Goal: Task Accomplishment & Management: Complete application form

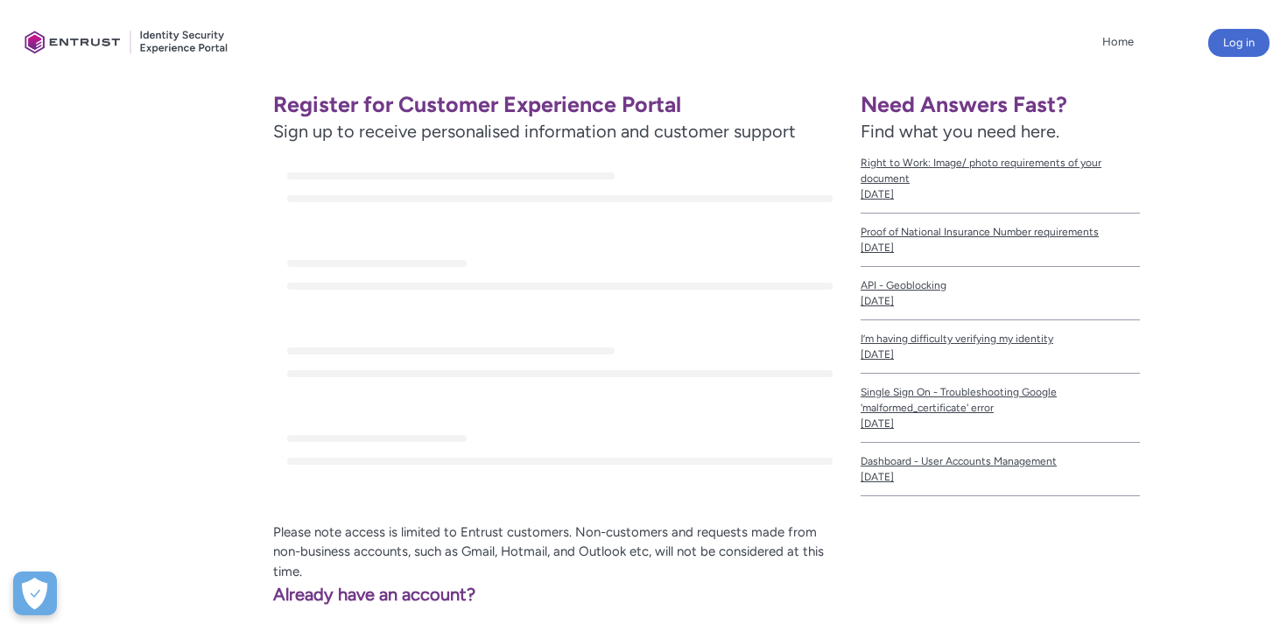
scroll to position [323, 0]
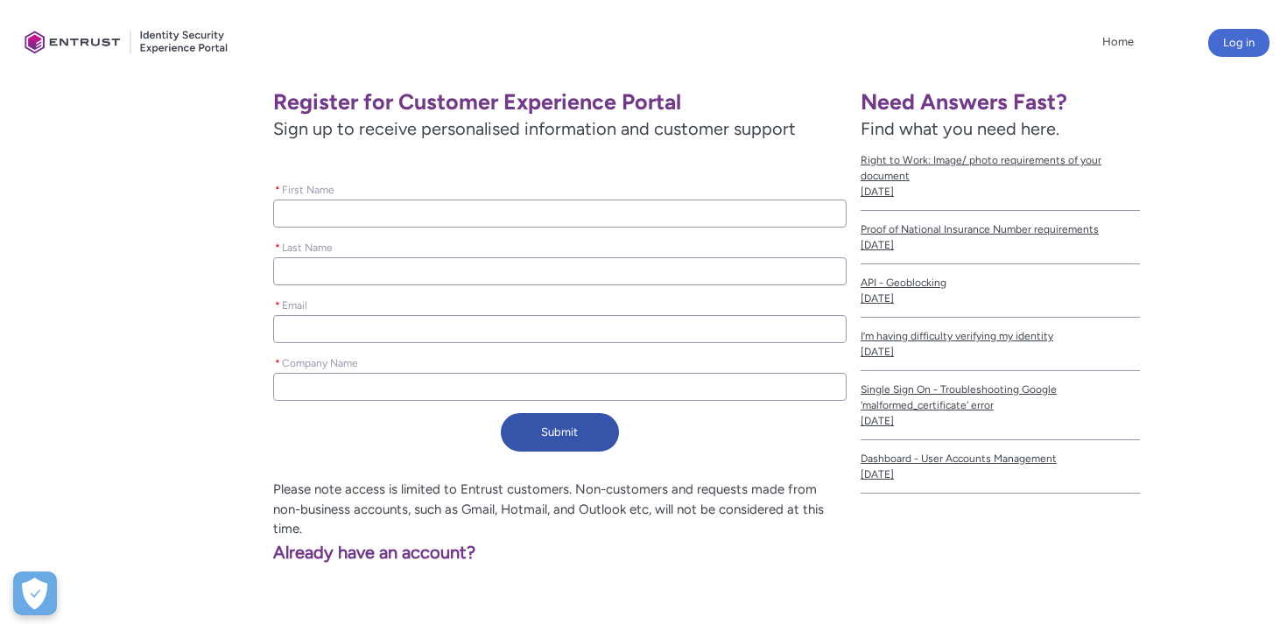
click at [499, 220] on input "* First Name" at bounding box center [559, 214] width 573 height 28
type lightning-primitive-input-simple "N"
type input "N"
type lightning-primitive-input-simple "Na"
type input "Na"
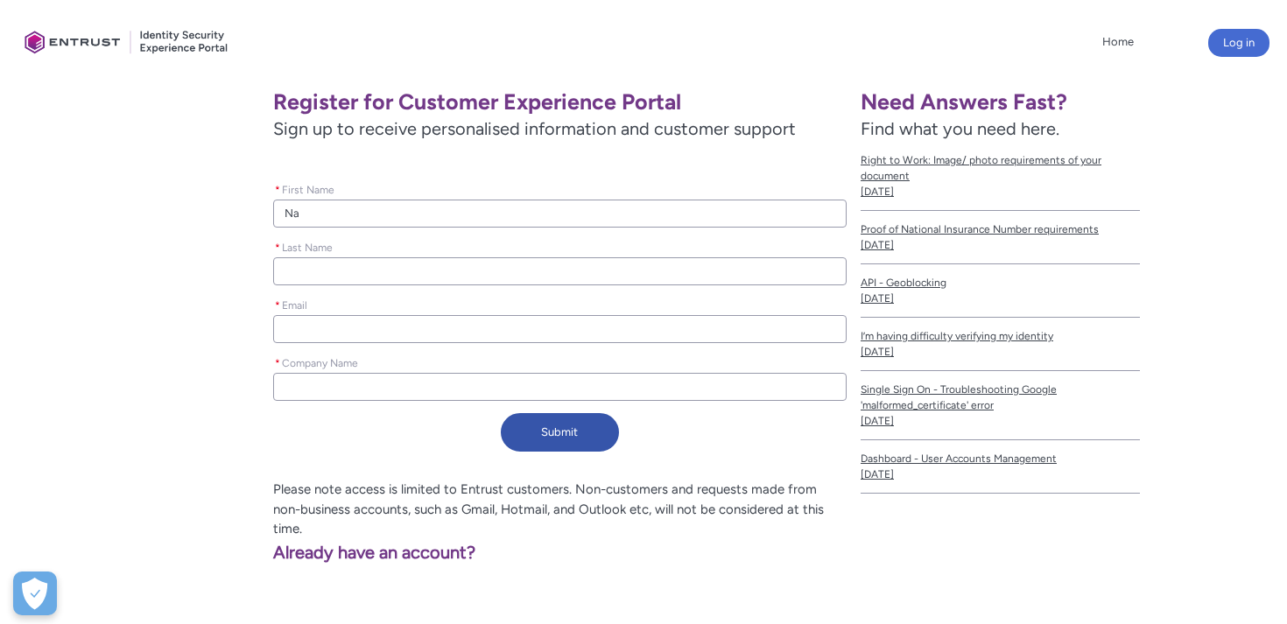
type lightning-primitive-input-simple "Nav"
type input "Nav"
type lightning-primitive-input-simple "[PERSON_NAME]"
type input "[PERSON_NAME]"
type lightning-primitive-input-simple "[PERSON_NAME]"
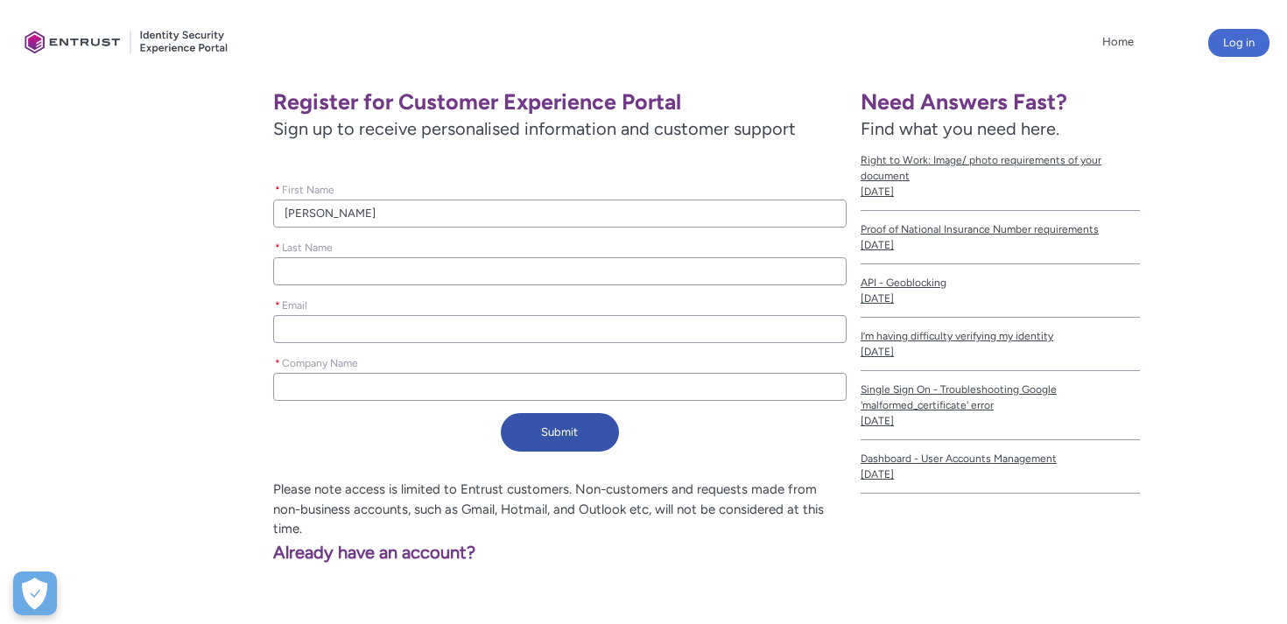
type input "[PERSON_NAME]"
type lightning-primitive-input-simple "Naveen"
type input "Naveen"
click at [384, 264] on input "* Last Name" at bounding box center [559, 271] width 573 height 28
type lightning-primitive-input-simple "s"
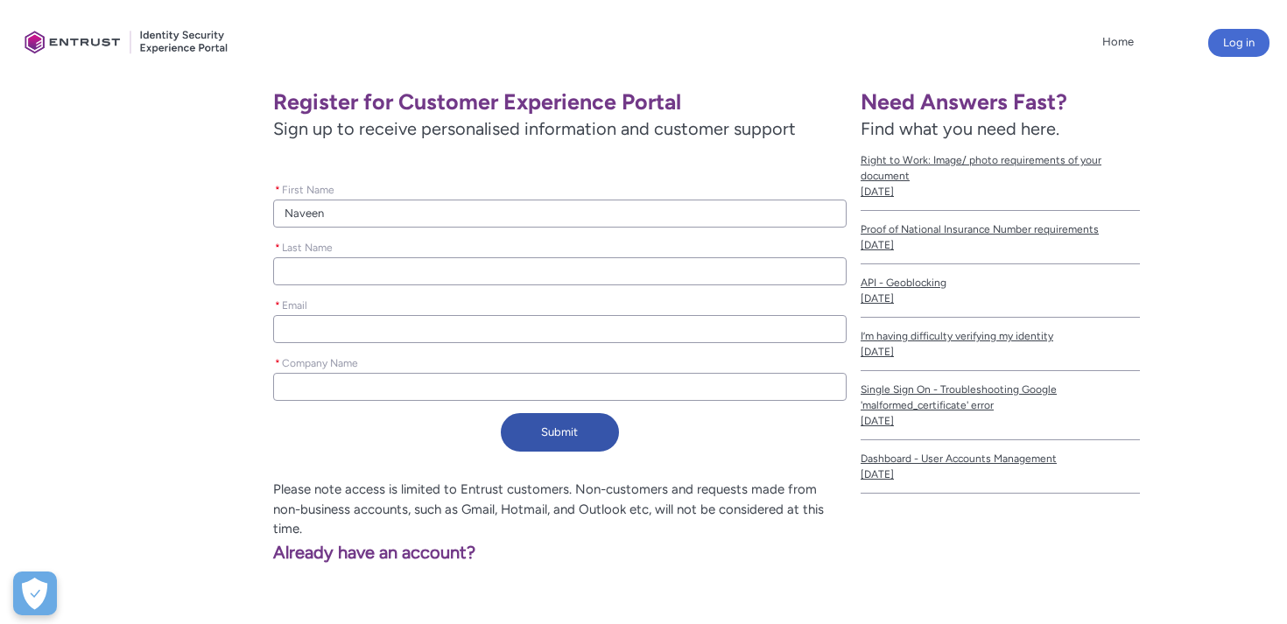
type input "s"
type lightning-primitive-input-simple "sr"
type input "sr"
type lightning-primitive-input-simple "sri"
type input "sri"
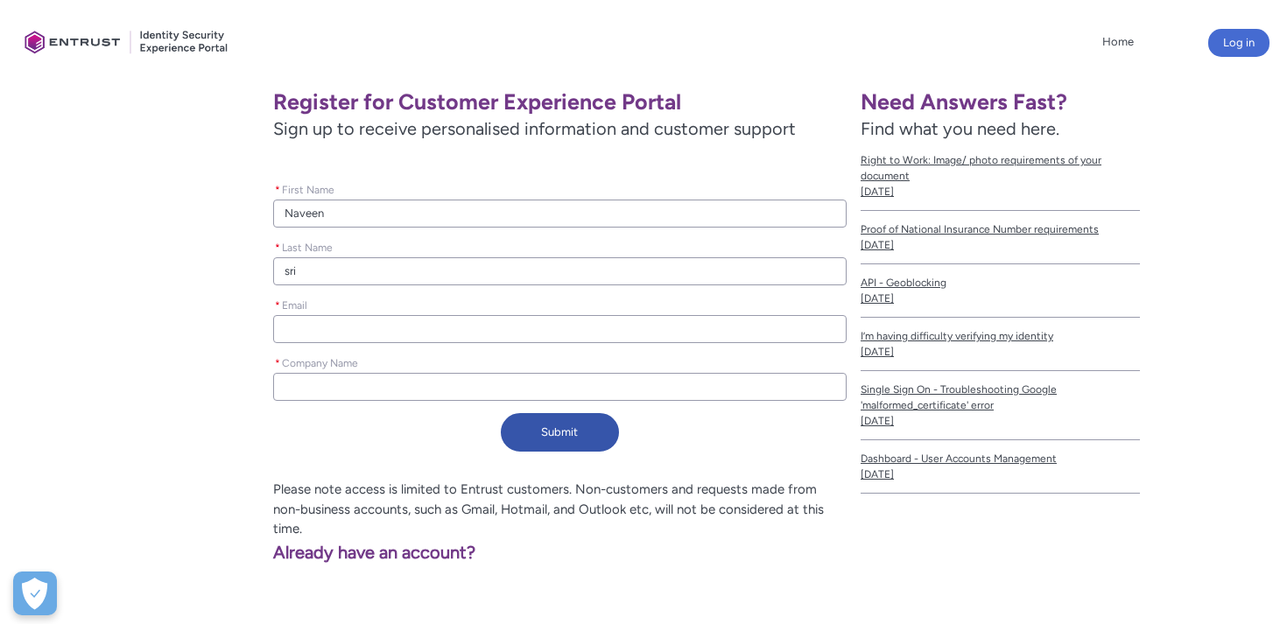
type lightning-primitive-input-simple "sriv"
type input "sriv"
type lightning-primitive-input-simple "sriva"
type input "sriva"
type lightning-primitive-input-simple "[PERSON_NAME]"
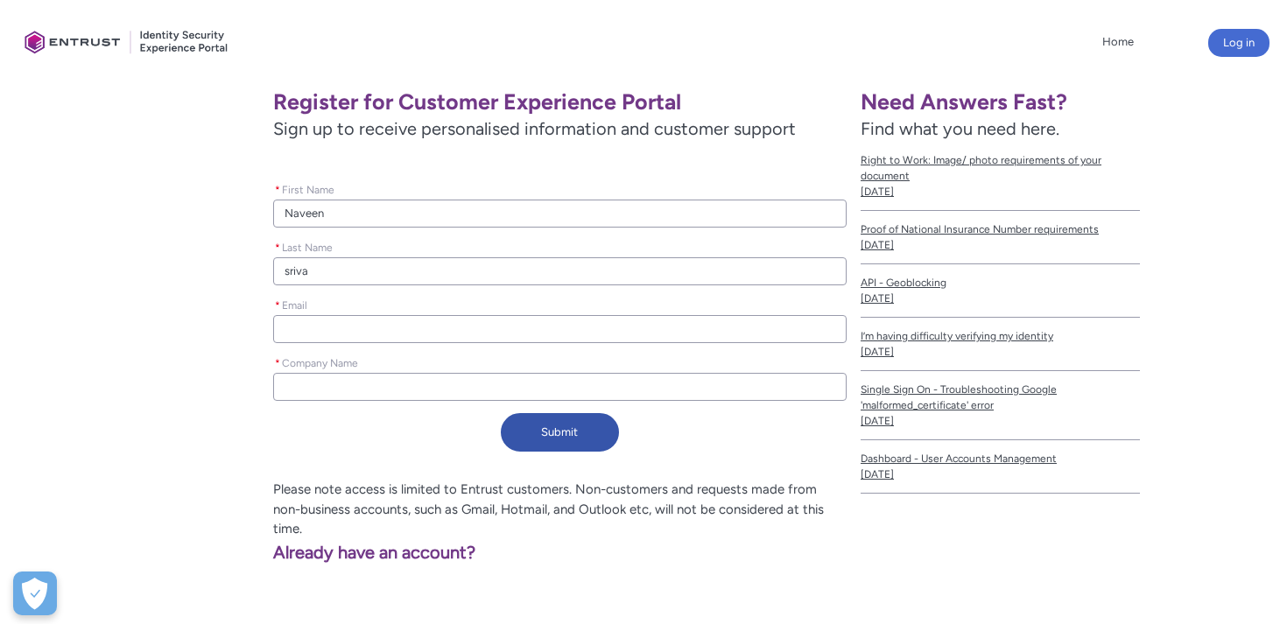
type input "[PERSON_NAME]"
type lightning-primitive-input-simple "[PERSON_NAME]"
type input "[PERSON_NAME]"
type lightning-primitive-input-simple "[PERSON_NAME]"
type input "[PERSON_NAME]"
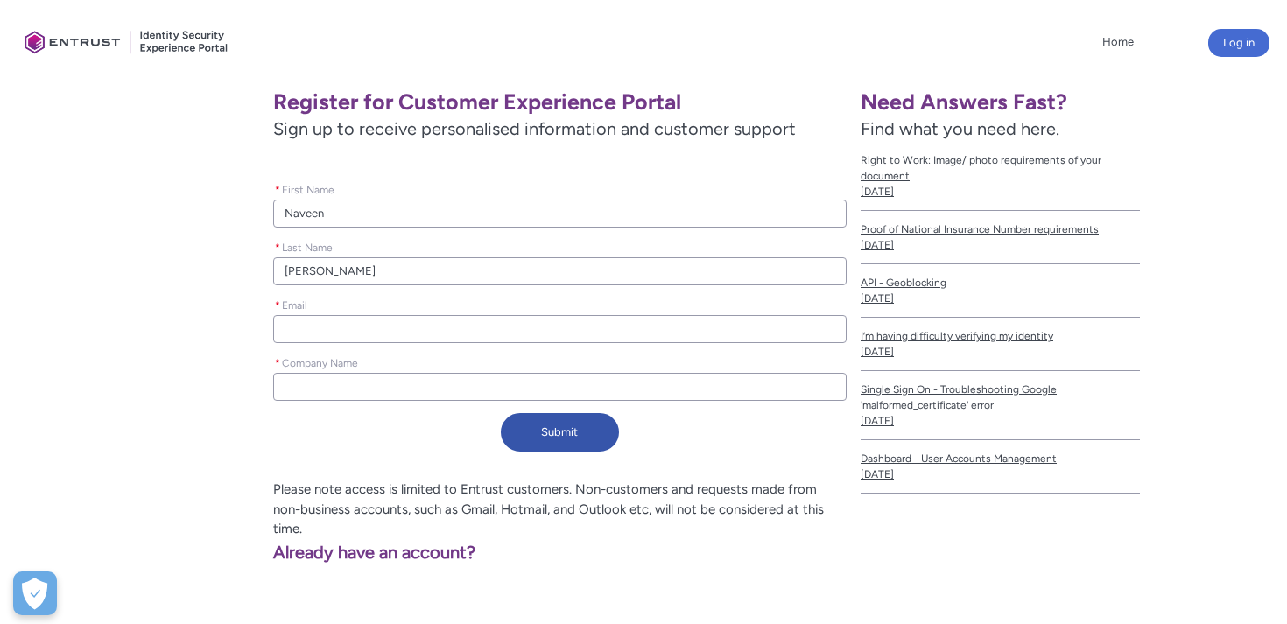
type lightning-primitive-input-simple "[PERSON_NAME]"
type input "[PERSON_NAME]"
type lightning-primitive-input-simple "srivastava"
type input "srivastava"
type lightning-primitive-input-simple "[PERSON_NAME]"
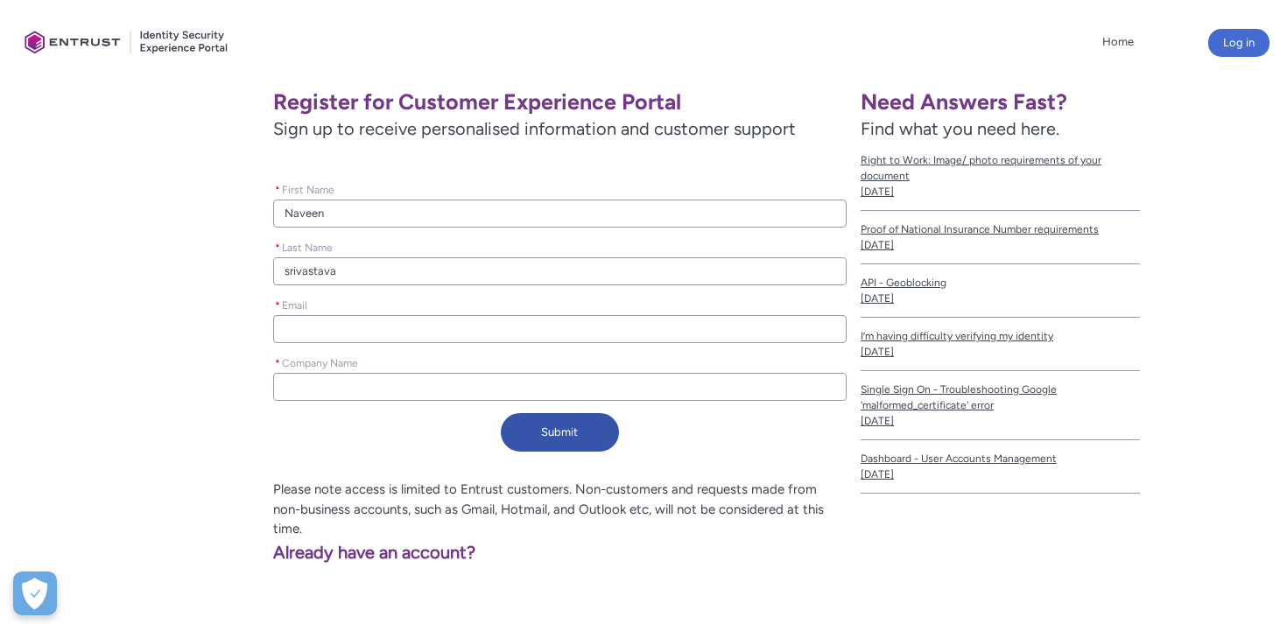
type input "[PERSON_NAME]"
click at [320, 320] on input "* Email" at bounding box center [559, 329] width 573 height 28
type lightning-primitive-input-simple "n"
type input "n"
type lightning-primitive-input-simple "na"
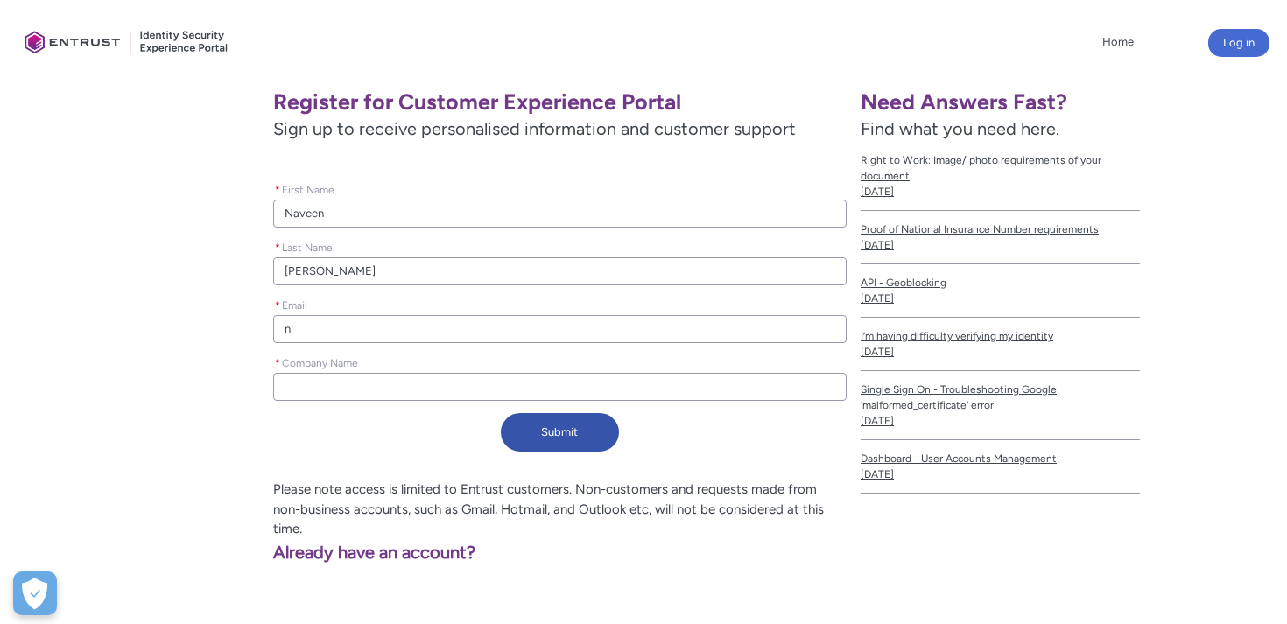
type input "na"
type lightning-primitive-input-simple "nav"
type input "nav"
type lightning-primitive-input-simple "[PERSON_NAME]"
type input "[PERSON_NAME]"
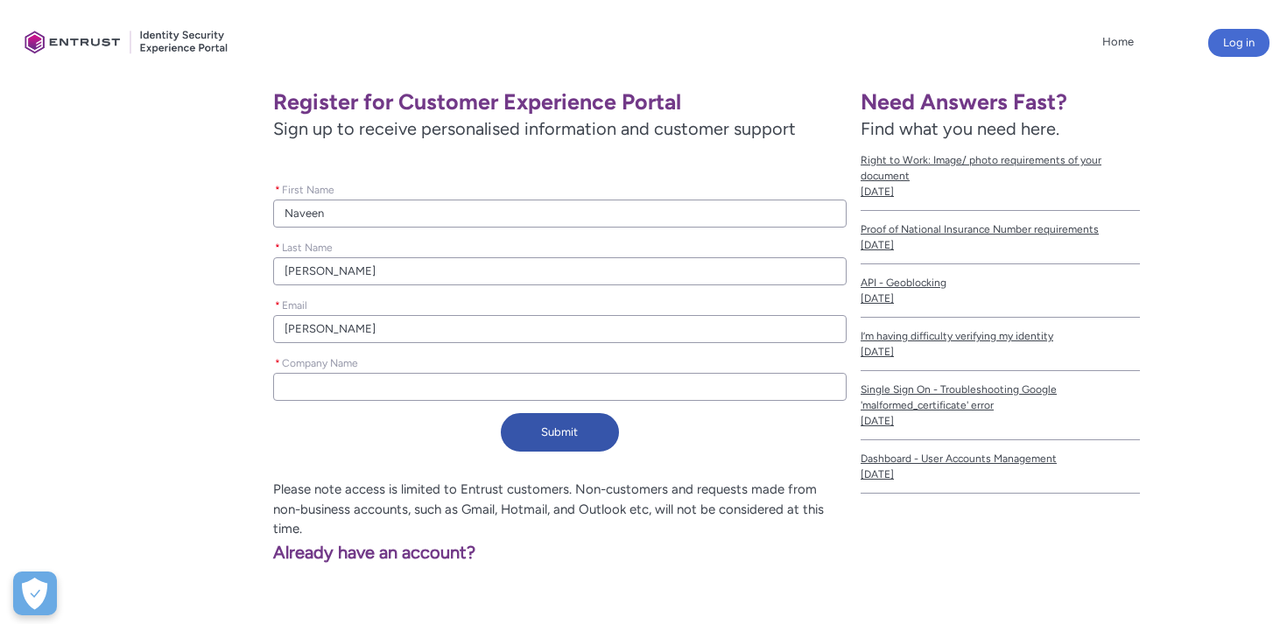
type lightning-primitive-input-simple "[PERSON_NAME]"
type input "[PERSON_NAME]"
type lightning-primitive-input-simple "naveen"
type input "naveen"
type lightning-primitive-input-simple "naveen."
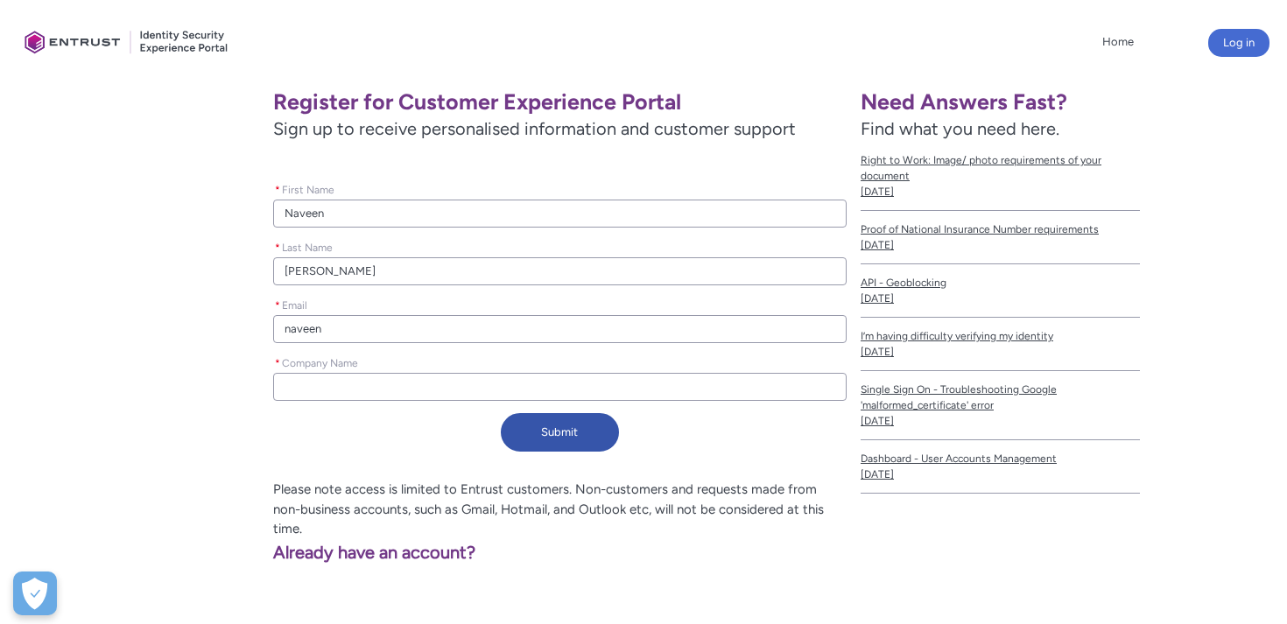
type input "naveen."
type lightning-primitive-input-simple "naveen.s"
type input "naveen.s"
type lightning-primitive-input-simple "[DOMAIN_NAME]"
type input "[DOMAIN_NAME]"
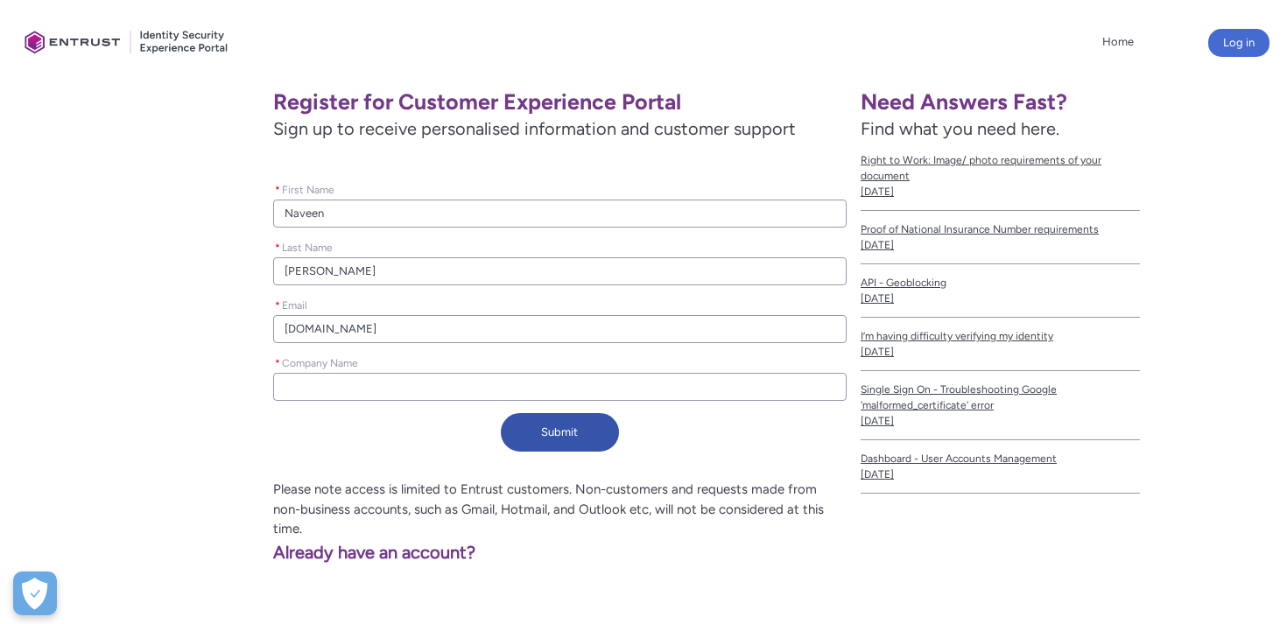
type lightning-primitive-input-simple "naveen.sri"
type input "naveen.sri"
type lightning-primitive-input-simple "naveen.sriv"
type input "naveen.sriv"
type lightning-primitive-input-simple "naveen.sriva"
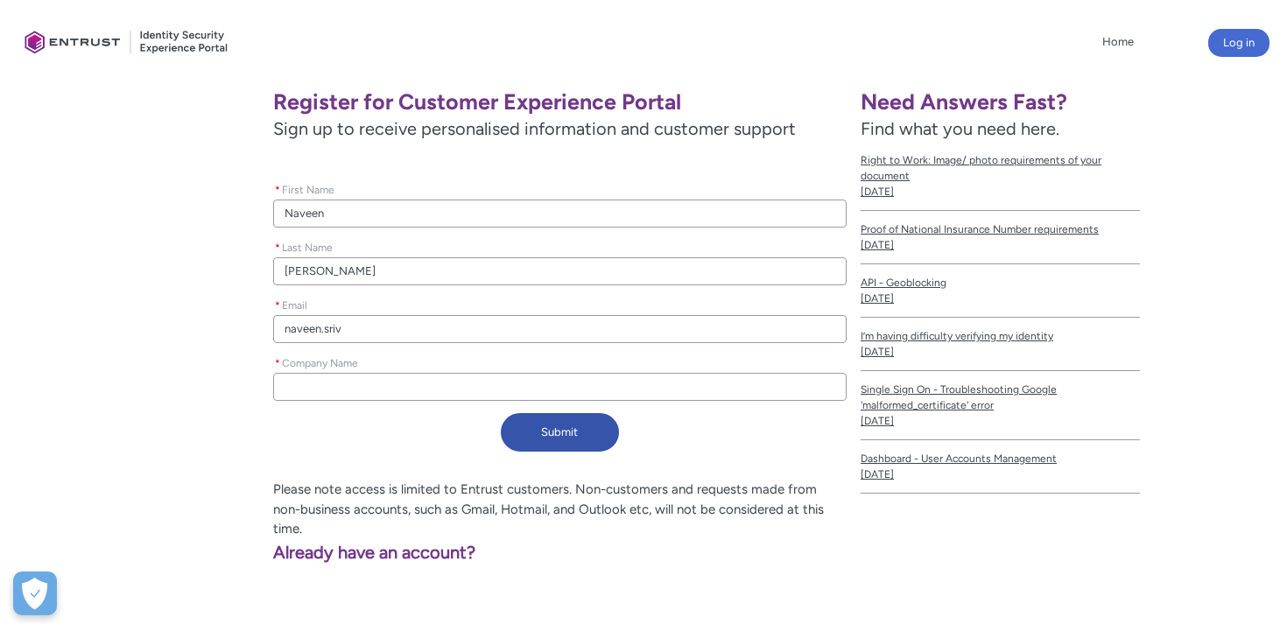
type input "naveen.sriva"
type lightning-primitive-input-simple "naveen.[PERSON_NAME]"
type input "naveen.[PERSON_NAME]"
type lightning-primitive-input-simple "naveen.[PERSON_NAME]"
type input "naveen.[PERSON_NAME]"
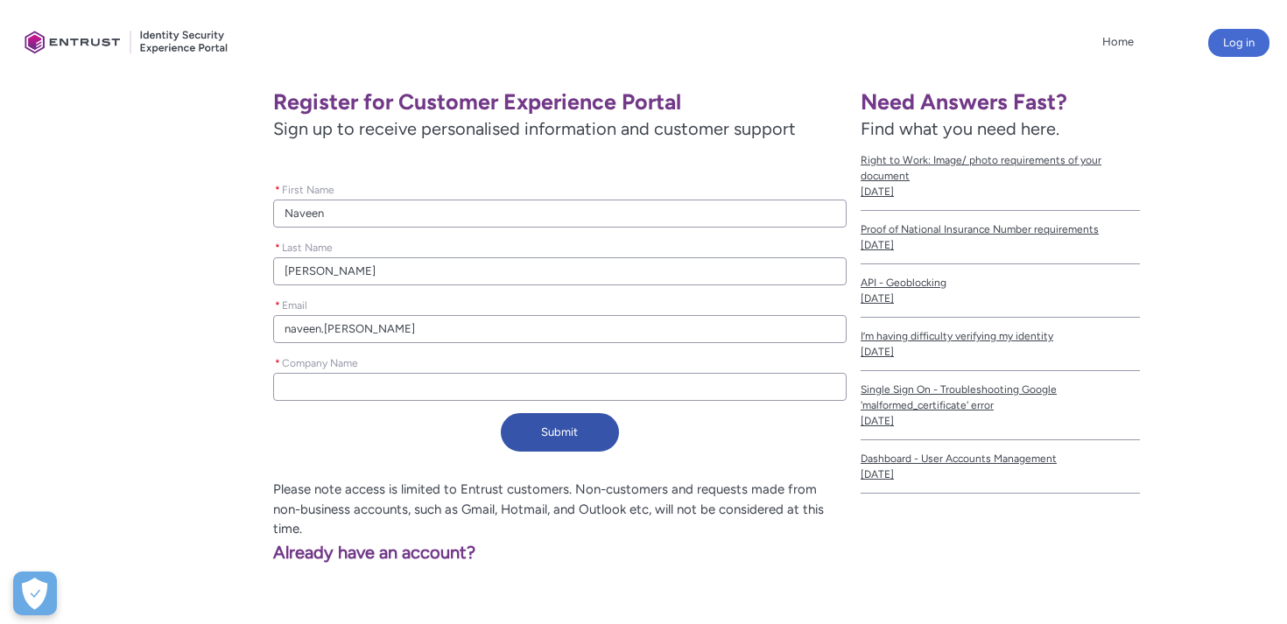
type lightning-primitive-input-simple "naveen.[PERSON_NAME]"
type input "naveen.[PERSON_NAME]"
type lightning-primitive-input-simple "naveen.[PERSON_NAME]"
type input "naveen.[PERSON_NAME]"
type lightning-primitive-input-simple "naveen.srivastavv"
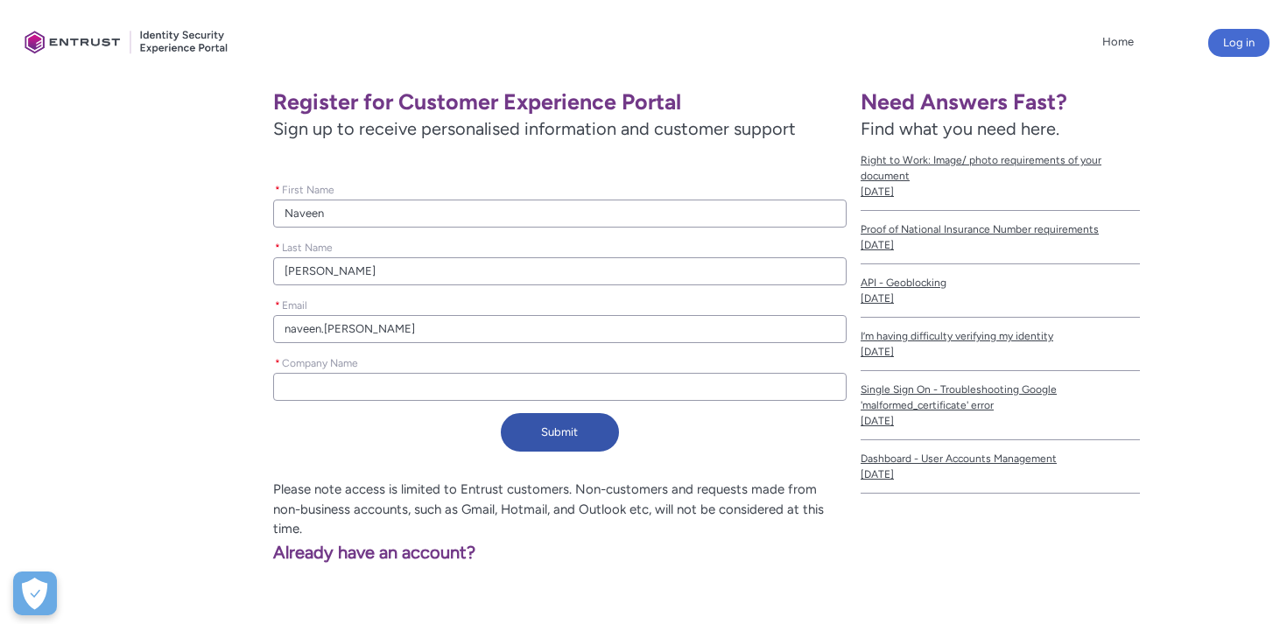
type input "naveen.srivastavv"
type lightning-primitive-input-simple "naveen.[PERSON_NAME]"
type input "naveen.[PERSON_NAME]"
type lightning-primitive-input-simple "naveen.[PERSON_NAME]@"
type input "naveen.[PERSON_NAME]@"
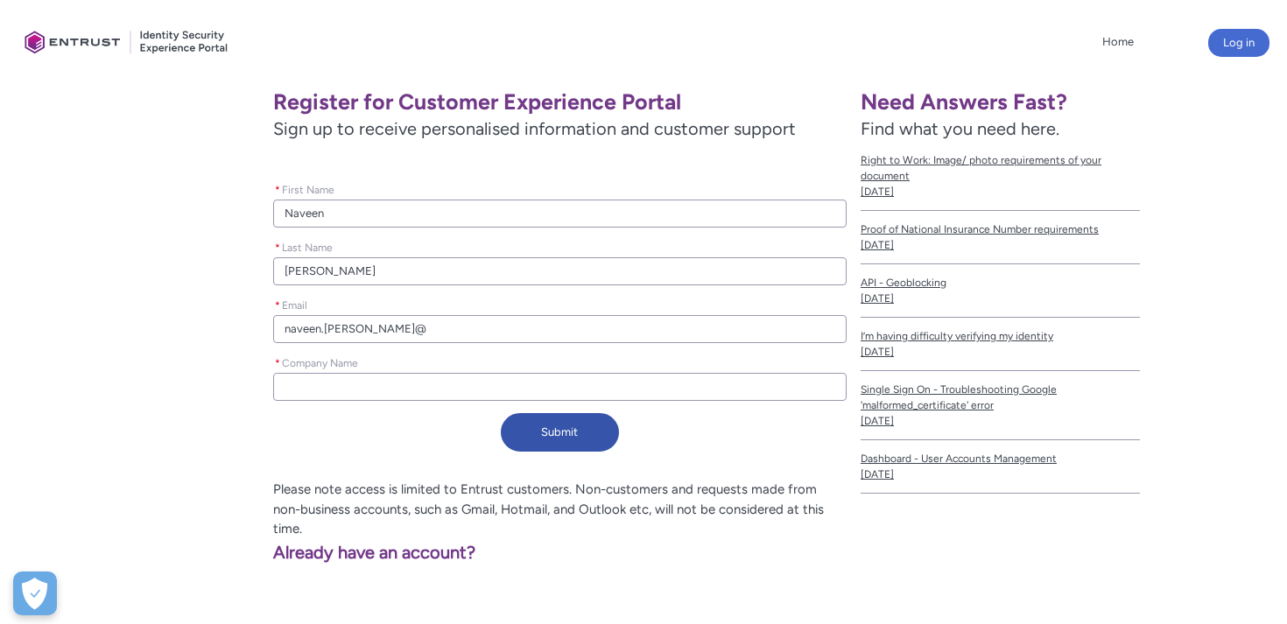
type lightning-primitive-input-simple "naveen.srivastavvv@g"
type input "naveen.srivastavvv@g"
type lightning-primitive-input-simple "naveen.srivastavvv@gm"
type input "naveen.srivastavvv@gm"
type lightning-primitive-input-simple "naveen.srivastavvv@gma"
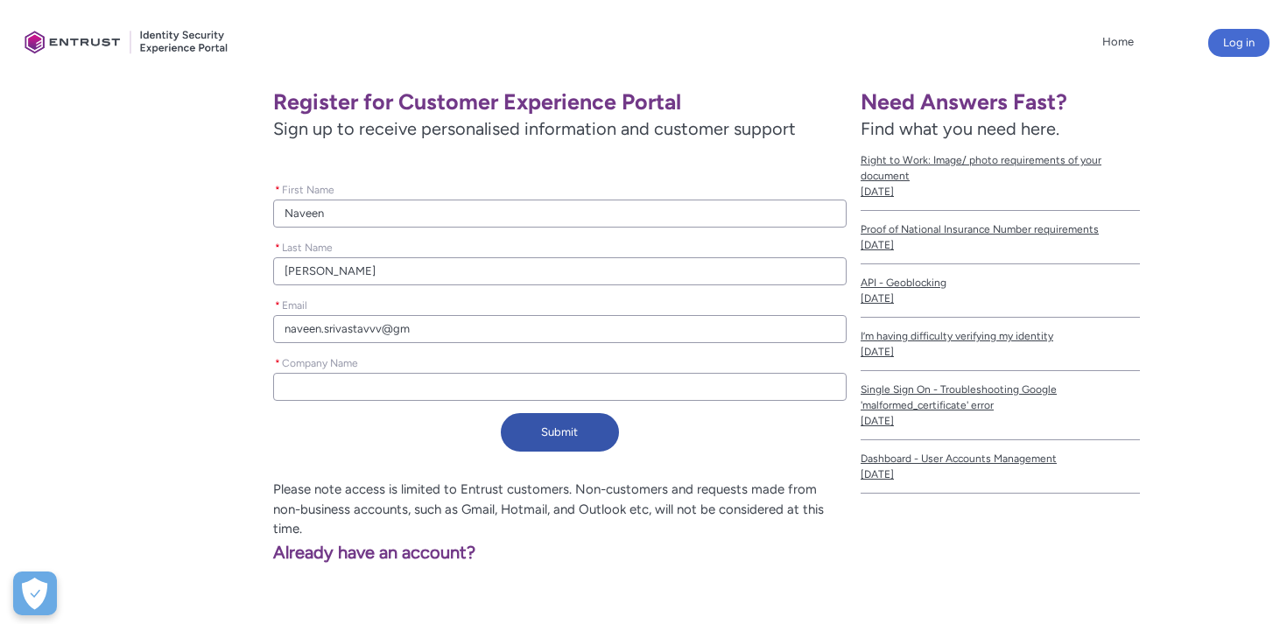
type input "naveen.srivastavvv@gma"
type lightning-primitive-input-simple "naveen.srivastavvv@gmai"
type input "naveen.srivastavvv@gmai"
type lightning-primitive-input-simple "[EMAIL_ADDRESS]"
type input "[EMAIL_ADDRESS]"
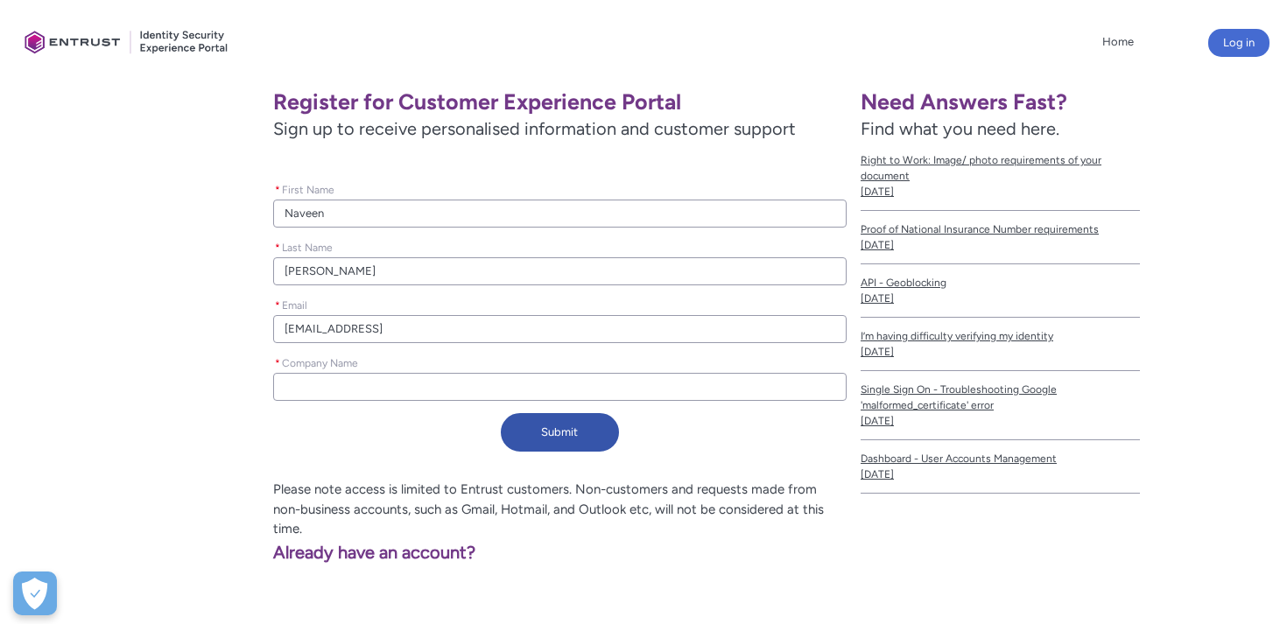
type lightning-primitive-input-simple "[EMAIL_ADDRESS]."
type input "[EMAIL_ADDRESS]."
type lightning-primitive-input-simple "naveen.srivastavvv@gmail.c"
type input "naveen.srivastavvv@gmail.c"
type lightning-primitive-input-simple "[EMAIL_ADDRESS][DOMAIN_NAME]"
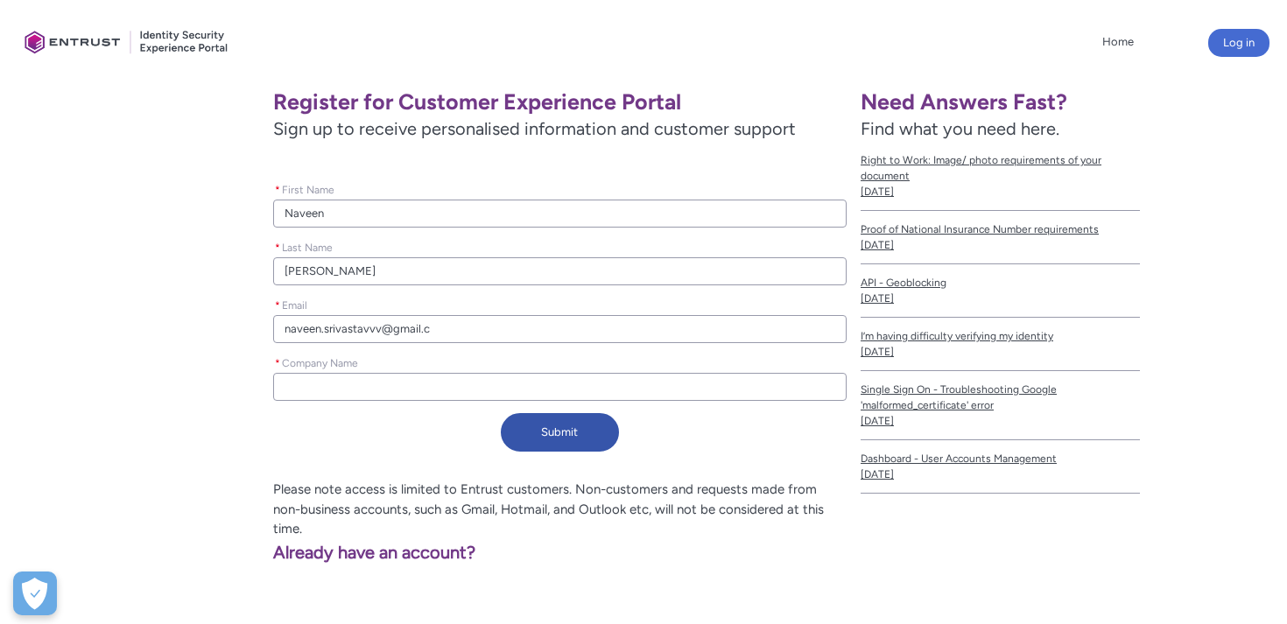
type input "[EMAIL_ADDRESS][DOMAIN_NAME]"
type lightning-primitive-input-simple "[EMAIL_ADDRESS][DOMAIN_NAME]"
type input "[EMAIL_ADDRESS][DOMAIN_NAME]"
click at [318, 387] on input "* Company Name" at bounding box center [559, 387] width 573 height 28
type lightning-primitive-input-simple "U"
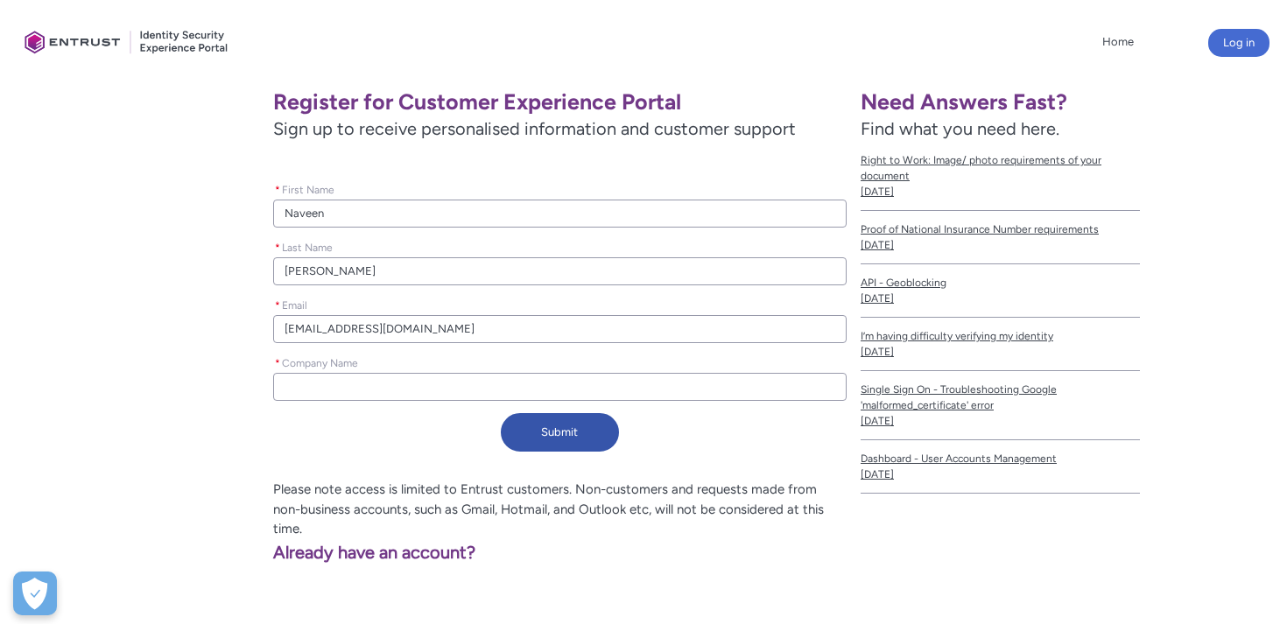
type input "U"
type lightning-primitive-input-simple "UA"
type input "UA"
type lightning-primitive-input-simple "UAX"
type input "UAX"
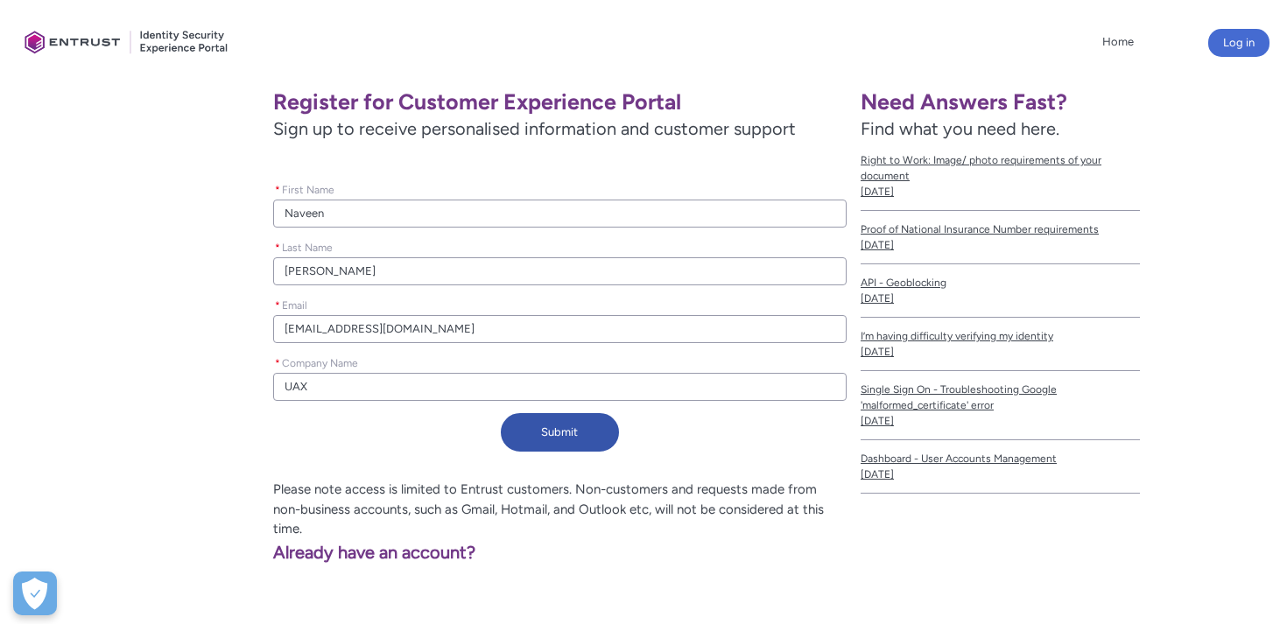
click at [387, 325] on input "[EMAIL_ADDRESS][DOMAIN_NAME]" at bounding box center [559, 329] width 573 height 28
click at [552, 435] on button "Submit" at bounding box center [560, 432] width 118 height 39
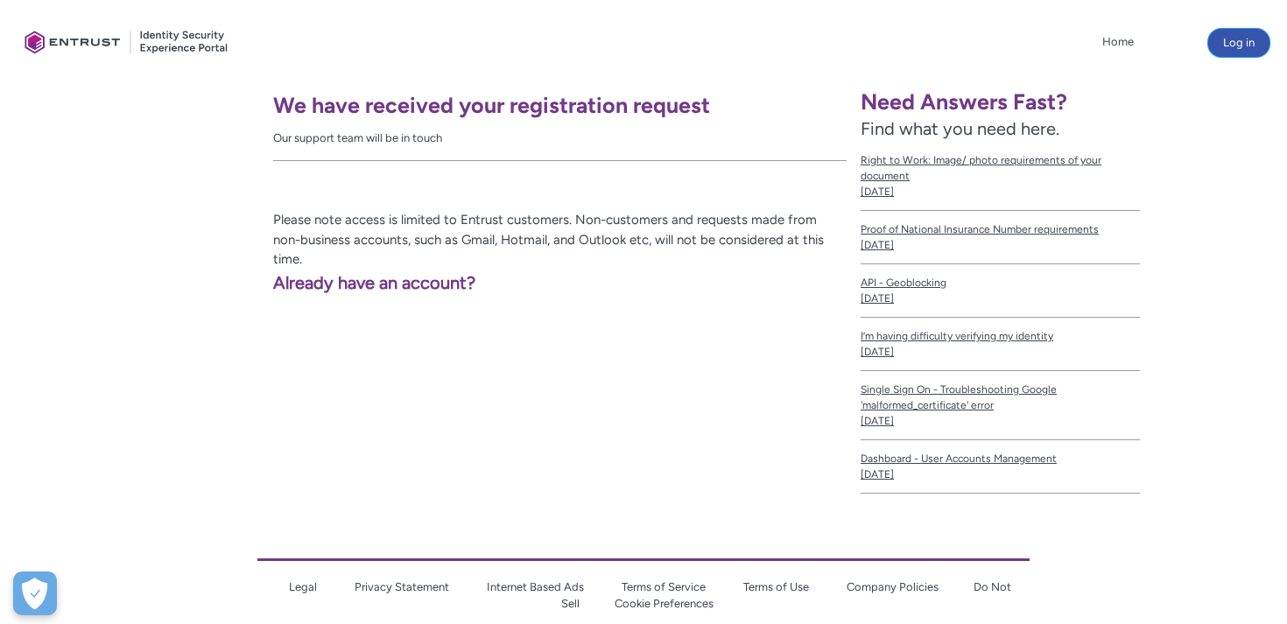
click at [1238, 46] on button "Log in" at bounding box center [1238, 43] width 61 height 28
